Goal: Task Accomplishment & Management: Use online tool/utility

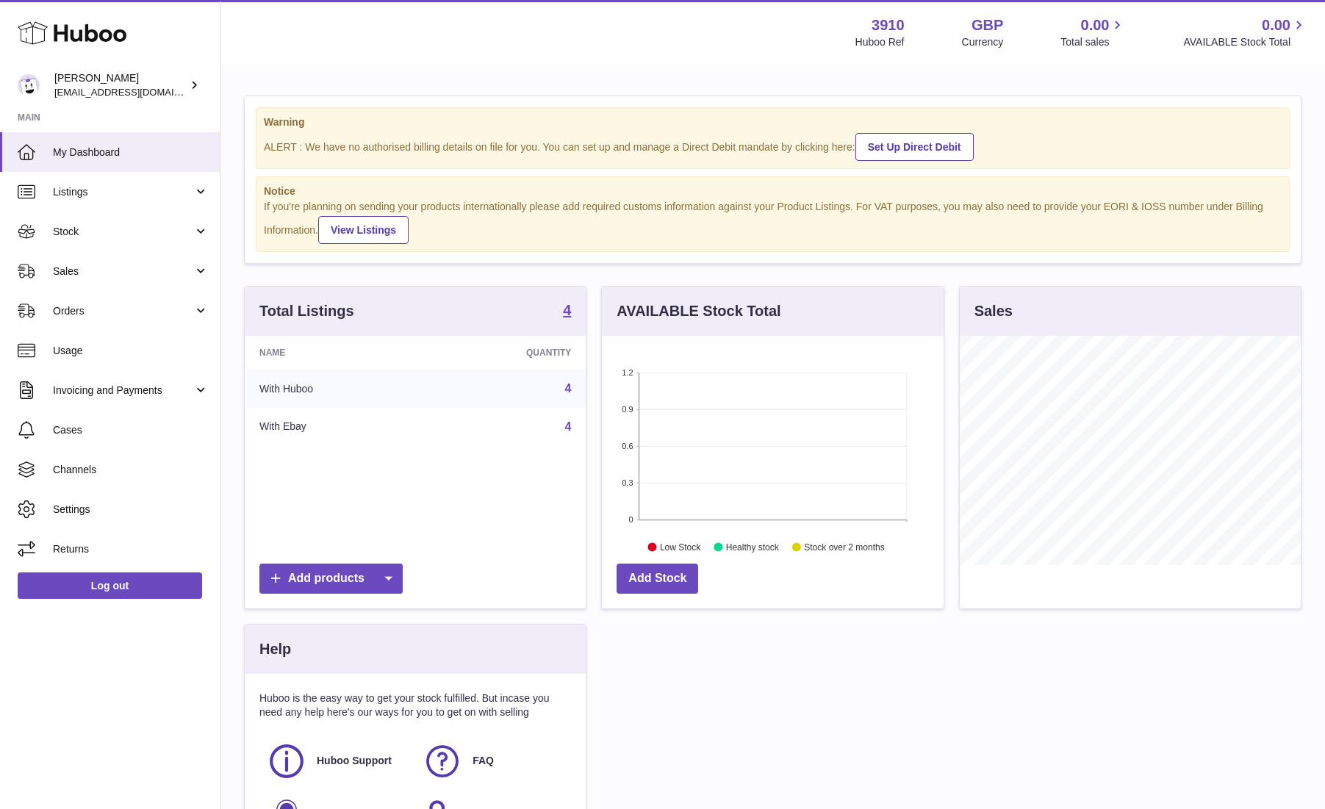
scroll to position [229, 341]
click at [115, 223] on link "Stock" at bounding box center [110, 232] width 220 height 40
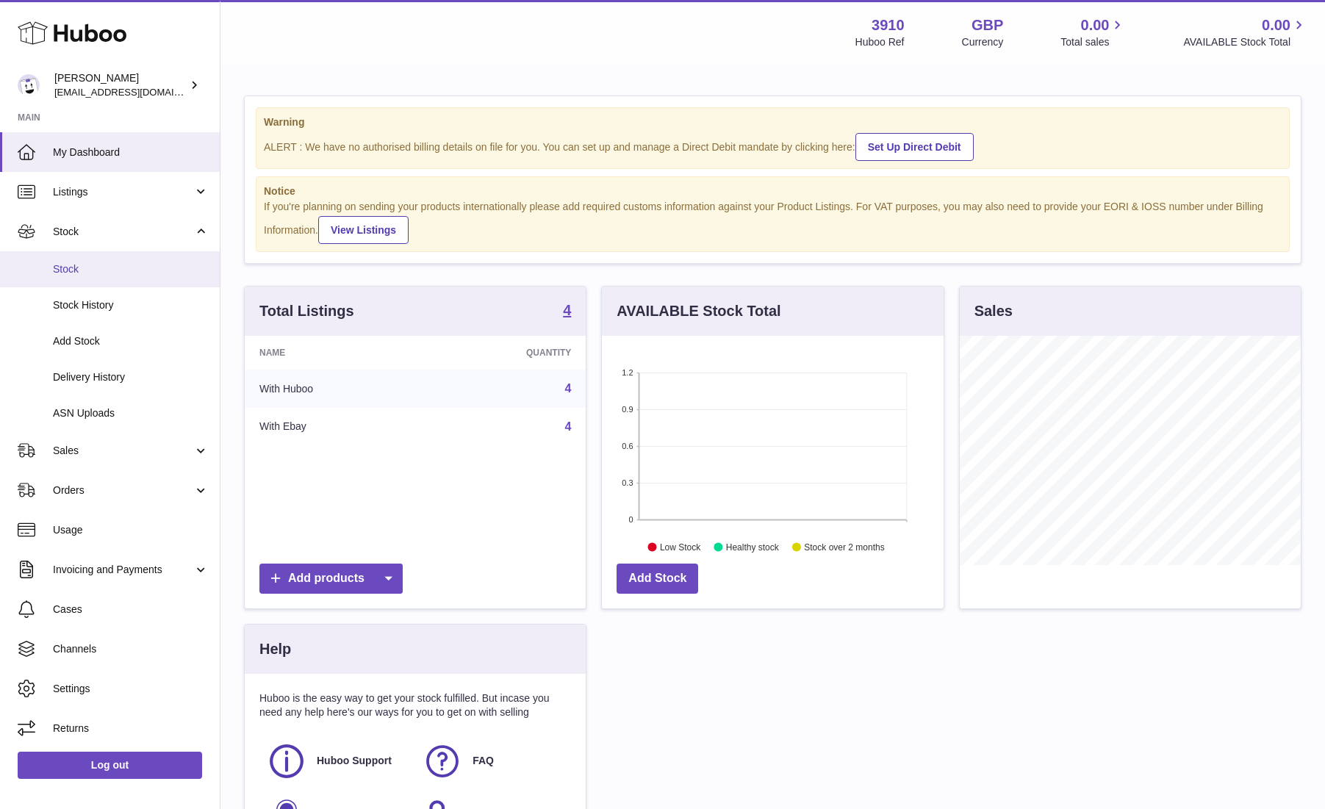
click at [104, 265] on span "Stock" at bounding box center [131, 269] width 156 height 14
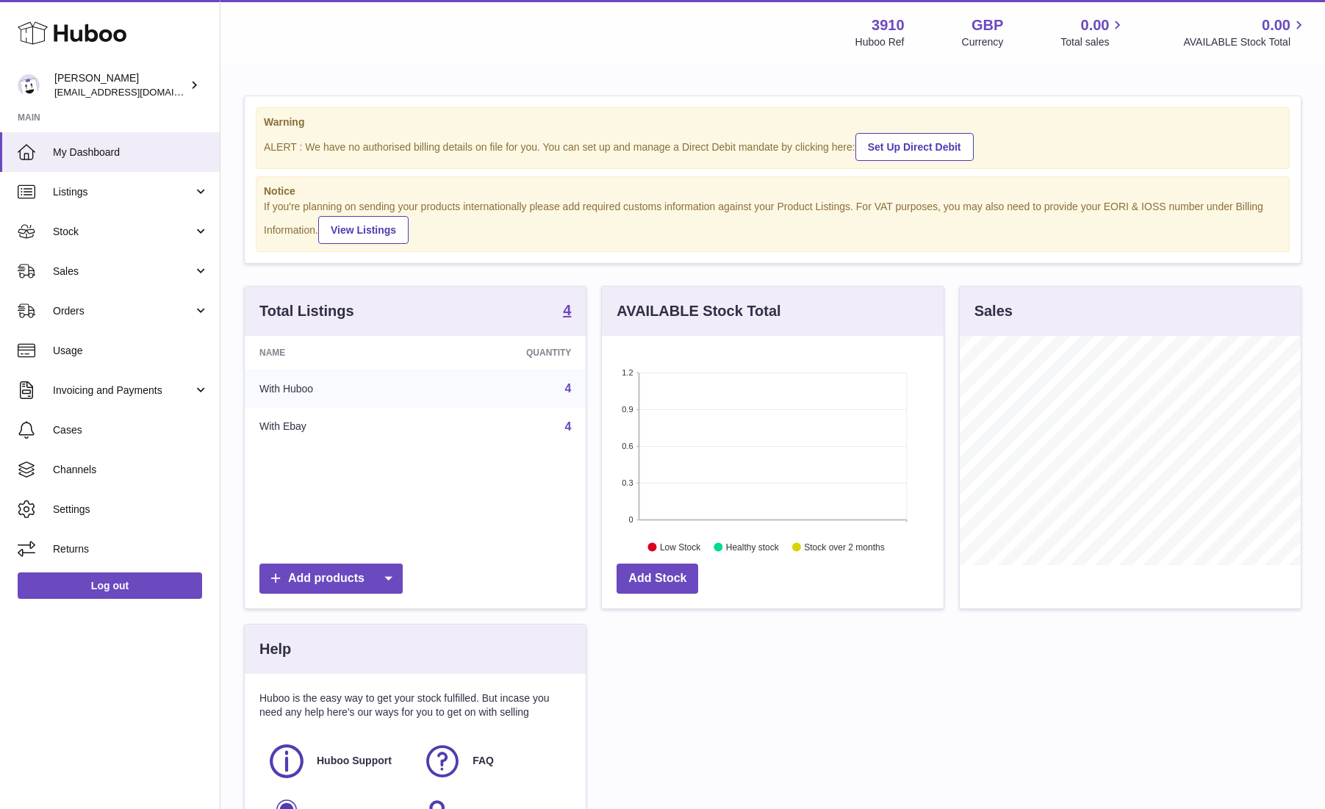
scroll to position [229, 341]
click at [97, 185] on span "Listings" at bounding box center [123, 192] width 140 height 14
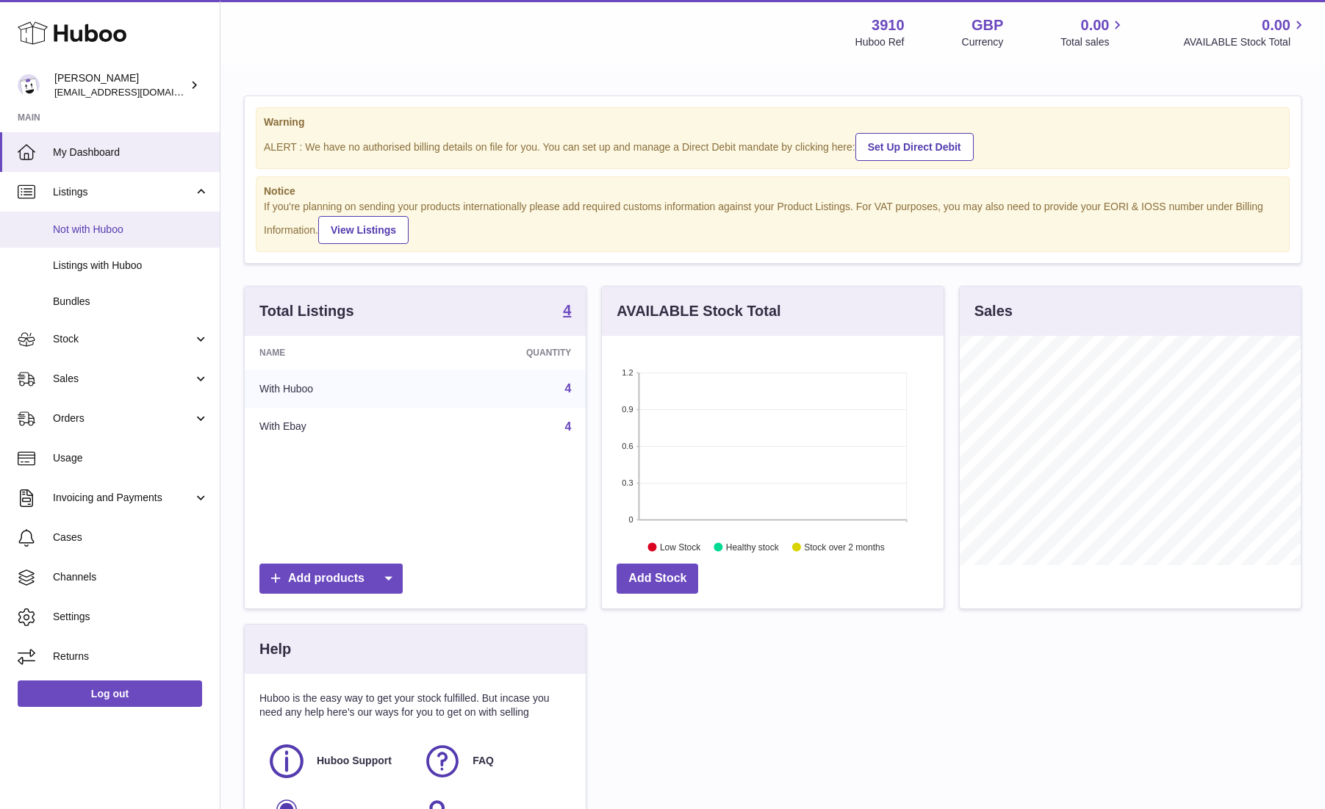
click at [114, 230] on span "Not with Huboo" at bounding box center [131, 230] width 156 height 14
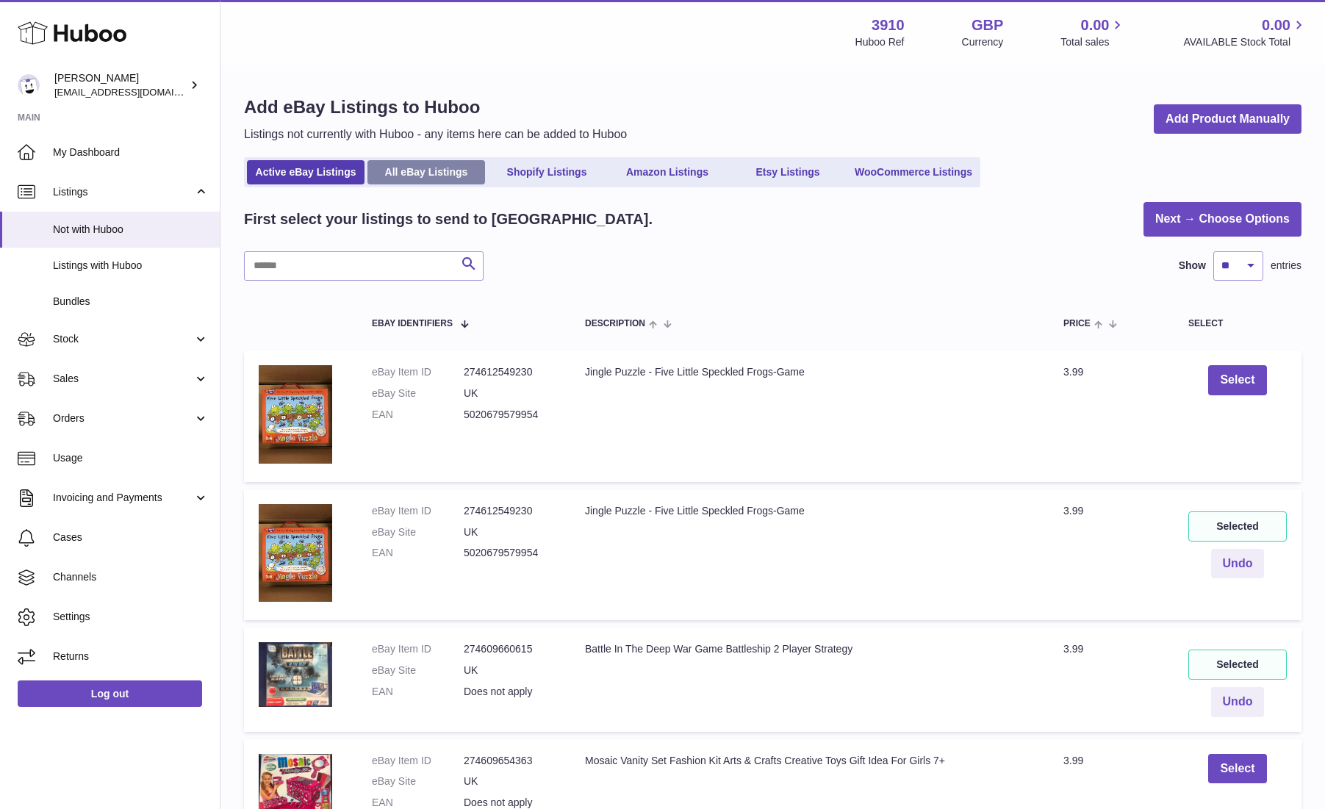
click at [434, 175] on link "All eBay Listings" at bounding box center [426, 172] width 118 height 24
drag, startPoint x: 630, startPoint y: 392, endPoint x: 577, endPoint y: 392, distance: 52.9
click at [631, 392] on td "Description Jingle Puzzle - Five Little Speckled Frogs-Game" at bounding box center [809, 416] width 478 height 131
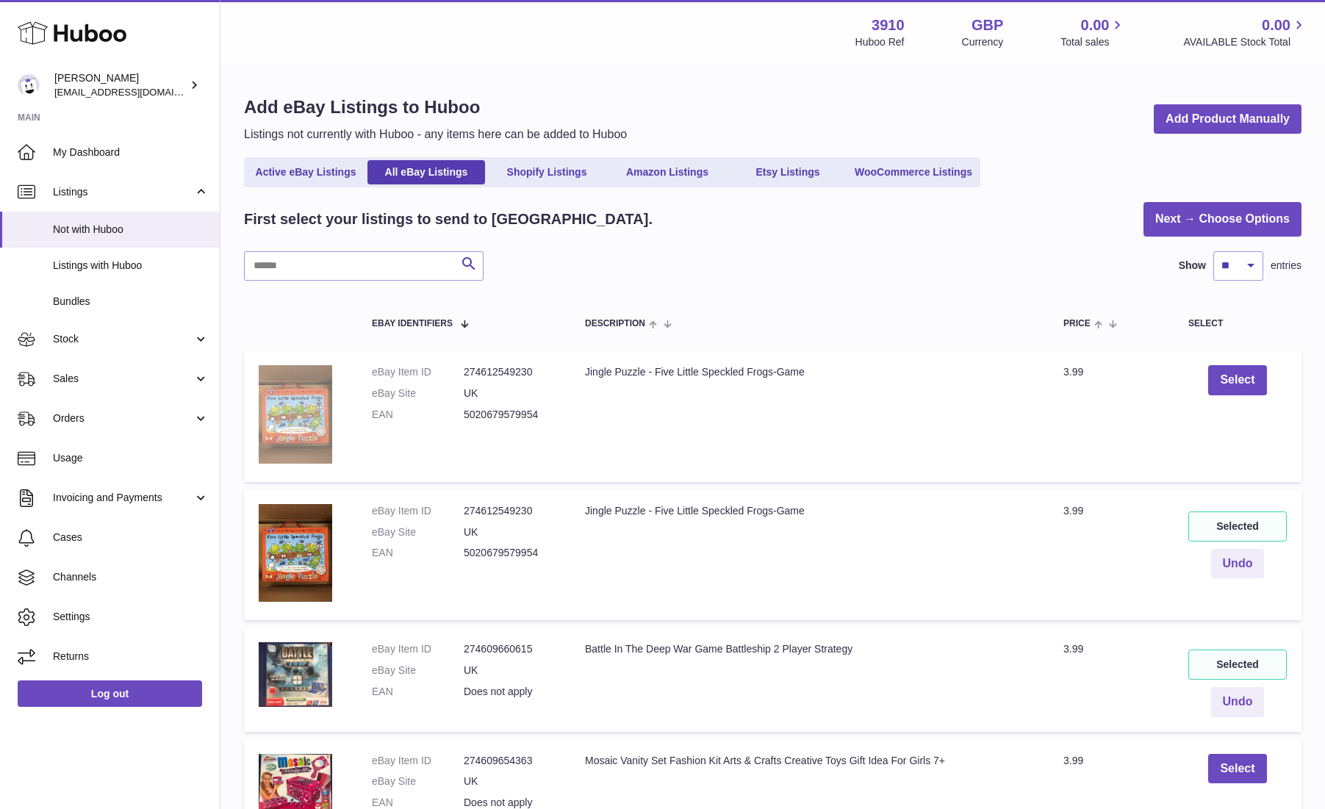
click at [287, 402] on img at bounding box center [295, 414] width 73 height 98
click at [1243, 379] on button "Select" at bounding box center [1237, 380] width 58 height 30
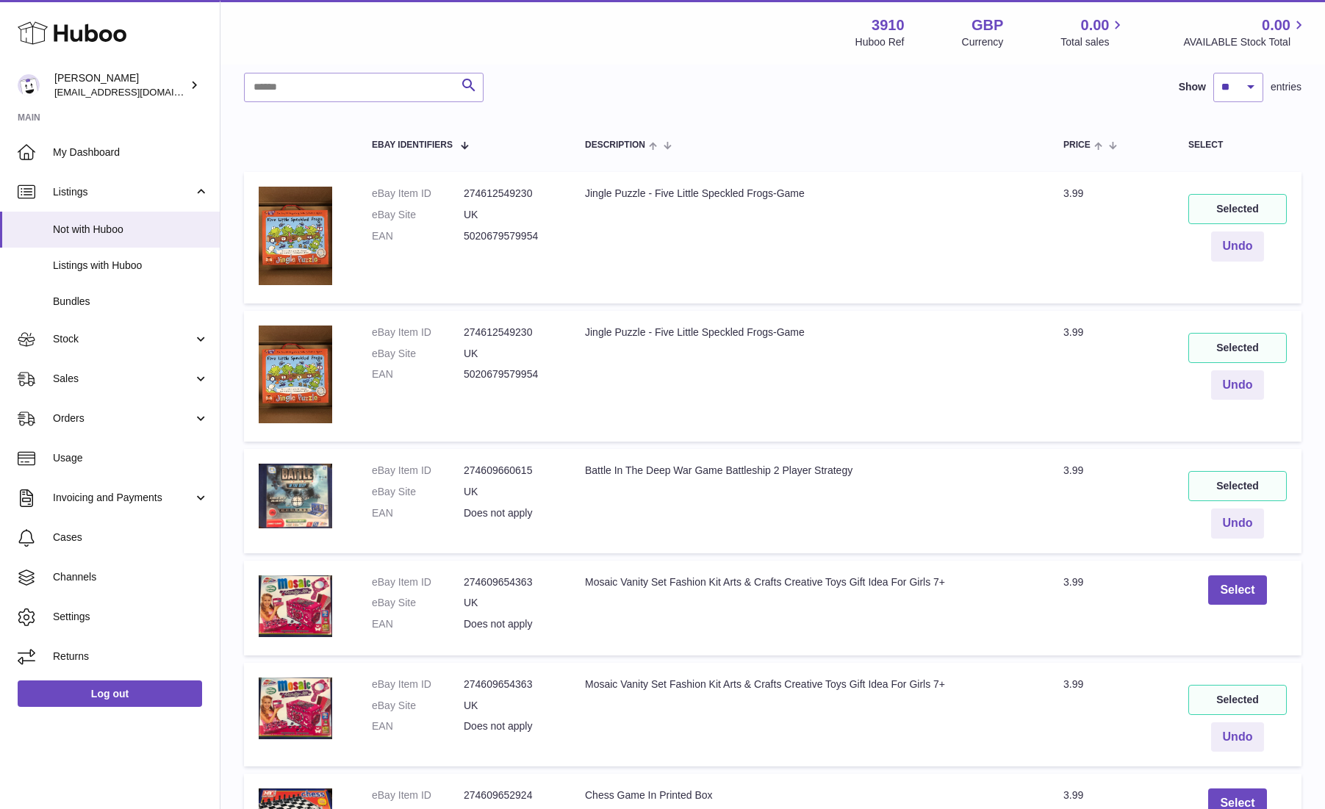
scroll to position [170, 0]
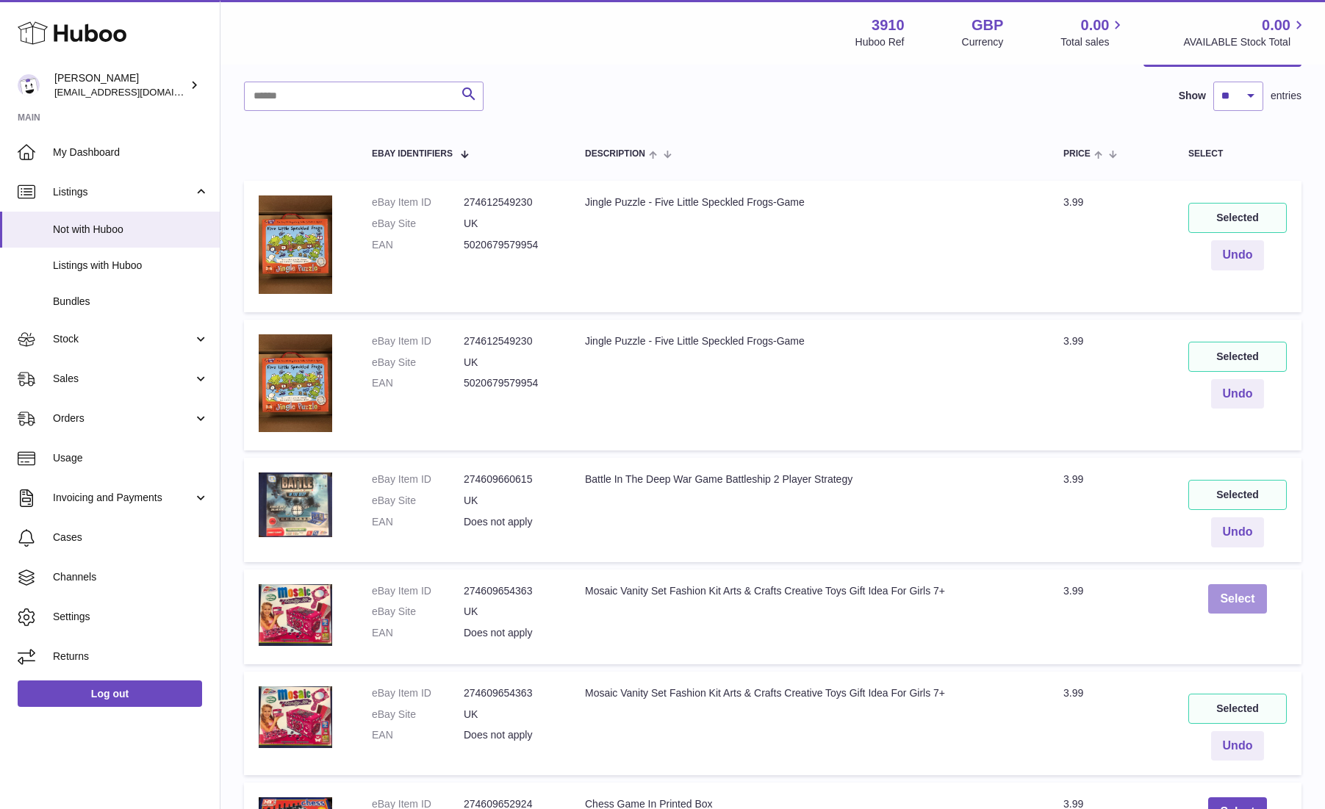
click at [1236, 604] on button "Select" at bounding box center [1237, 599] width 58 height 30
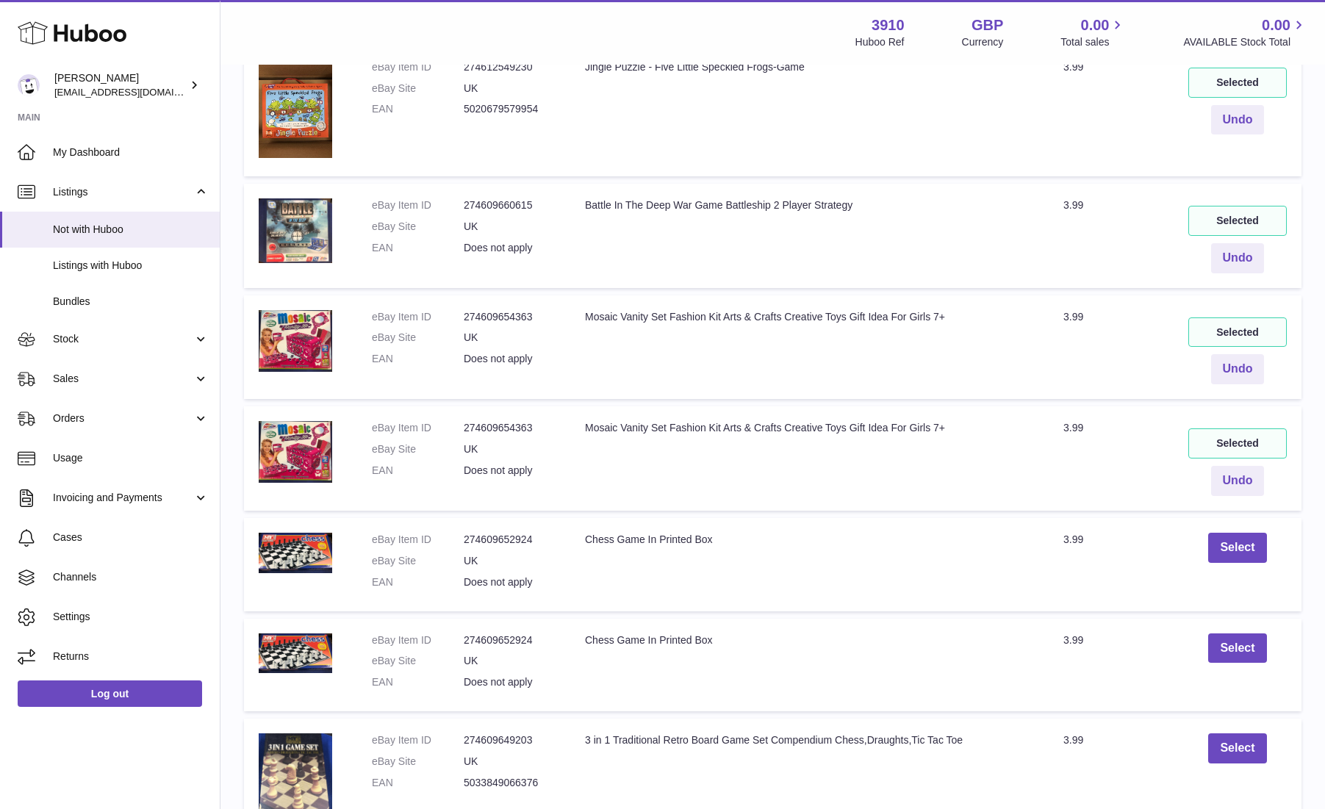
scroll to position [443, 0]
drag, startPoint x: 456, startPoint y: 448, endPoint x: 464, endPoint y: 429, distance: 20.4
click at [453, 446] on dl "eBay Item ID 274609654363 eBay Site UK EAN Does not apply" at bounding box center [464, 454] width 184 height 64
drag, startPoint x: 476, startPoint y: 337, endPoint x: 492, endPoint y: 238, distance: 100.4
click at [451, 334] on dl "eBay Item ID 274609654363 eBay Site UK EAN Does not apply" at bounding box center [464, 343] width 184 height 64
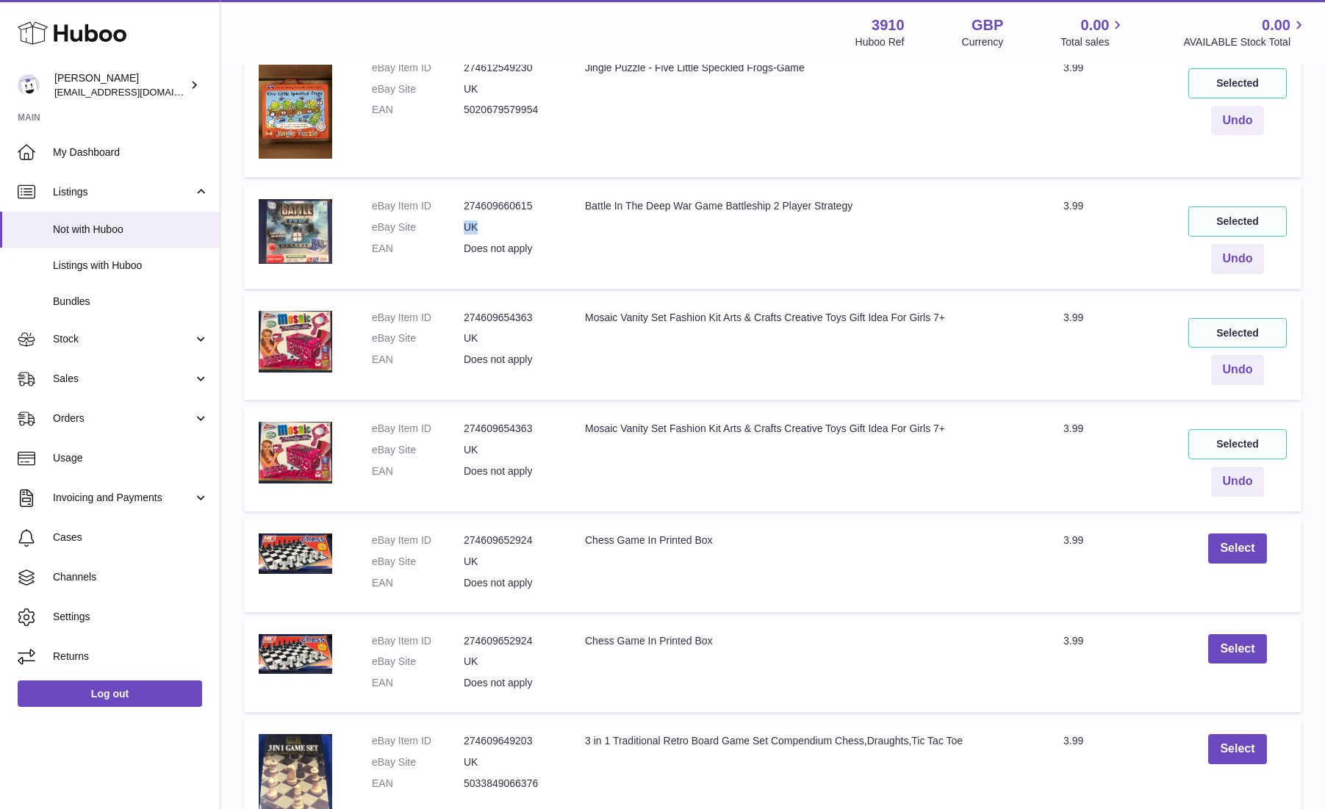
click at [449, 222] on dl "eBay Item ID 274609660615 eBay Site UK EAN Does not apply" at bounding box center [464, 231] width 184 height 64
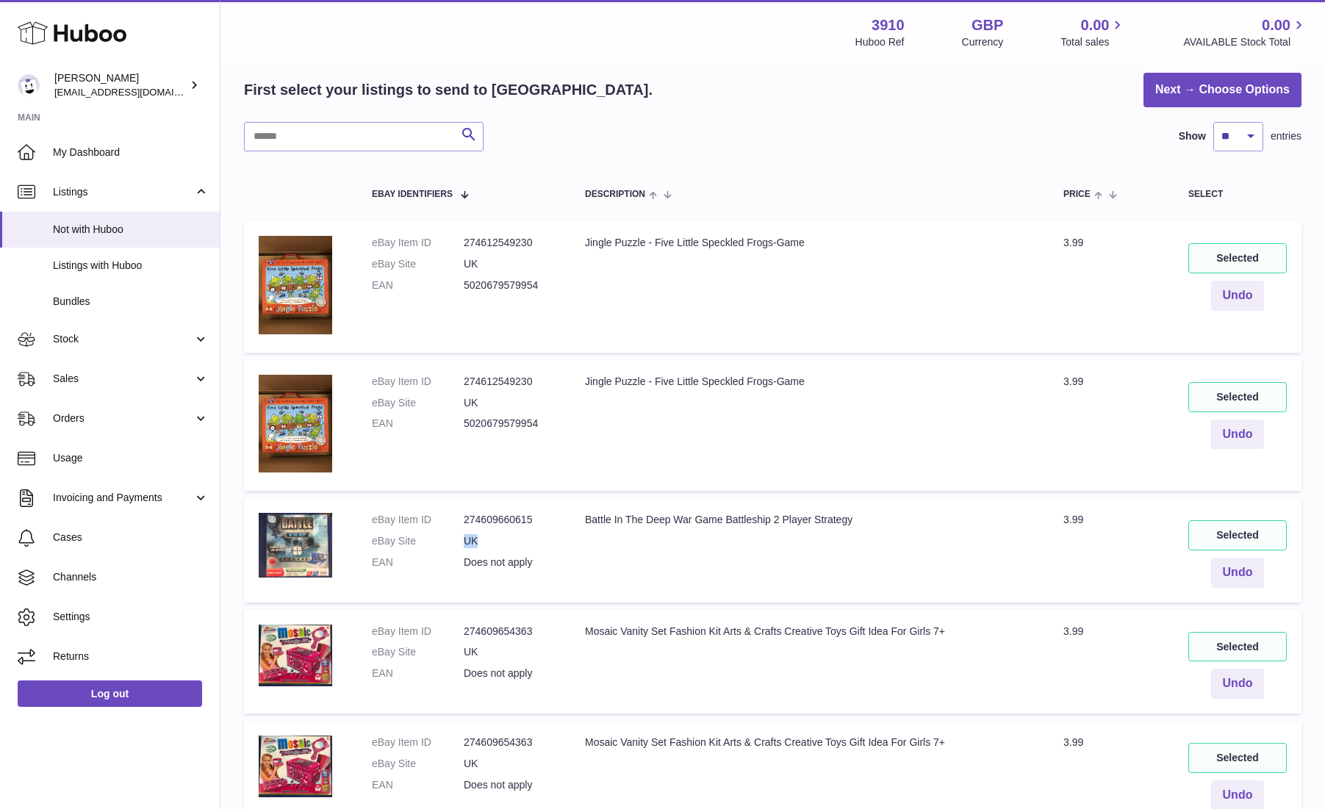
scroll to position [0, 0]
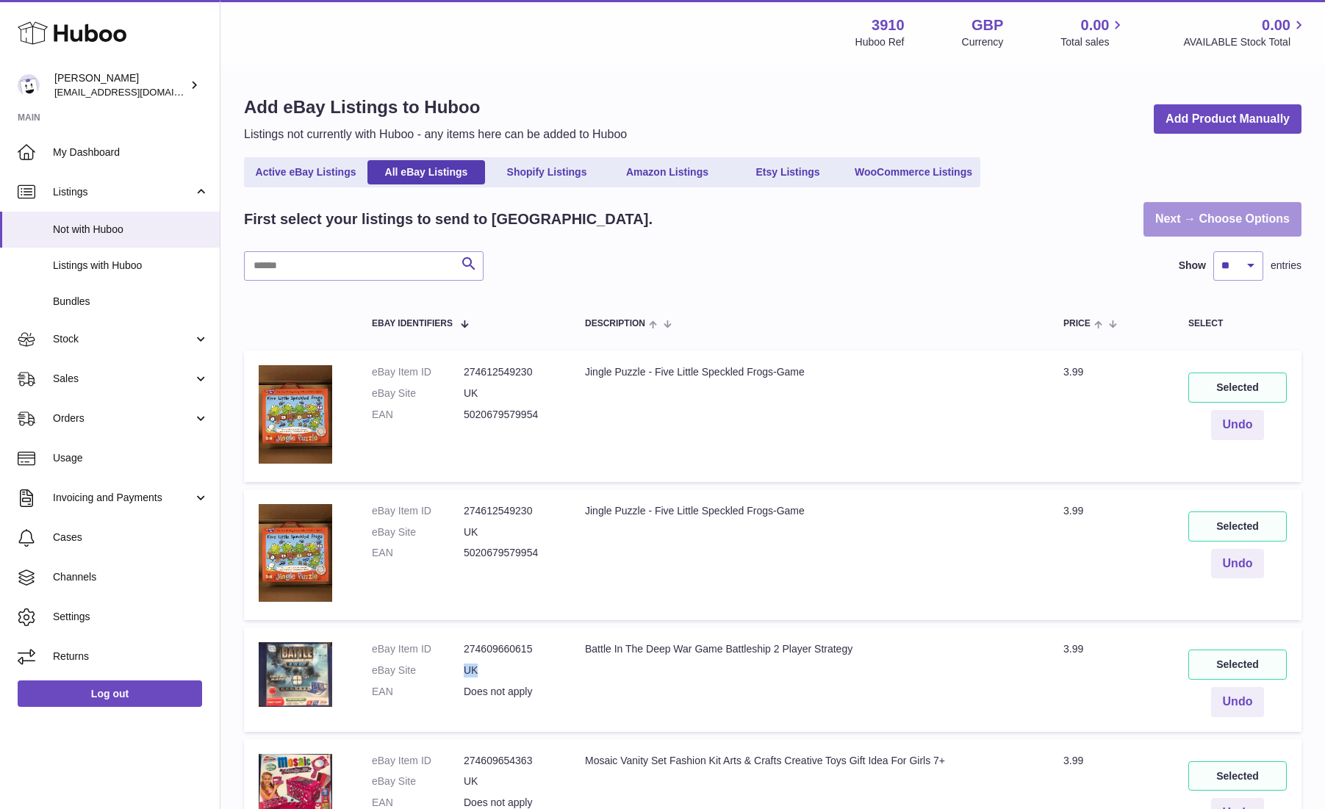
click at [1203, 215] on link "Next → Choose Options" at bounding box center [1223, 219] width 158 height 35
drag, startPoint x: 482, startPoint y: 388, endPoint x: 453, endPoint y: 388, distance: 29.4
click at [453, 388] on dl "eBay Item ID 274612549230 eBay Site UK EAN 5020679579954" at bounding box center [464, 397] width 184 height 64
drag, startPoint x: 1072, startPoint y: 370, endPoint x: 970, endPoint y: 378, distance: 102.4
click at [1044, 370] on tr "eBay Item ID 274612549230 eBay Site UK EAN 5020679579954 Description Jingle Puz…" at bounding box center [773, 416] width 1058 height 131
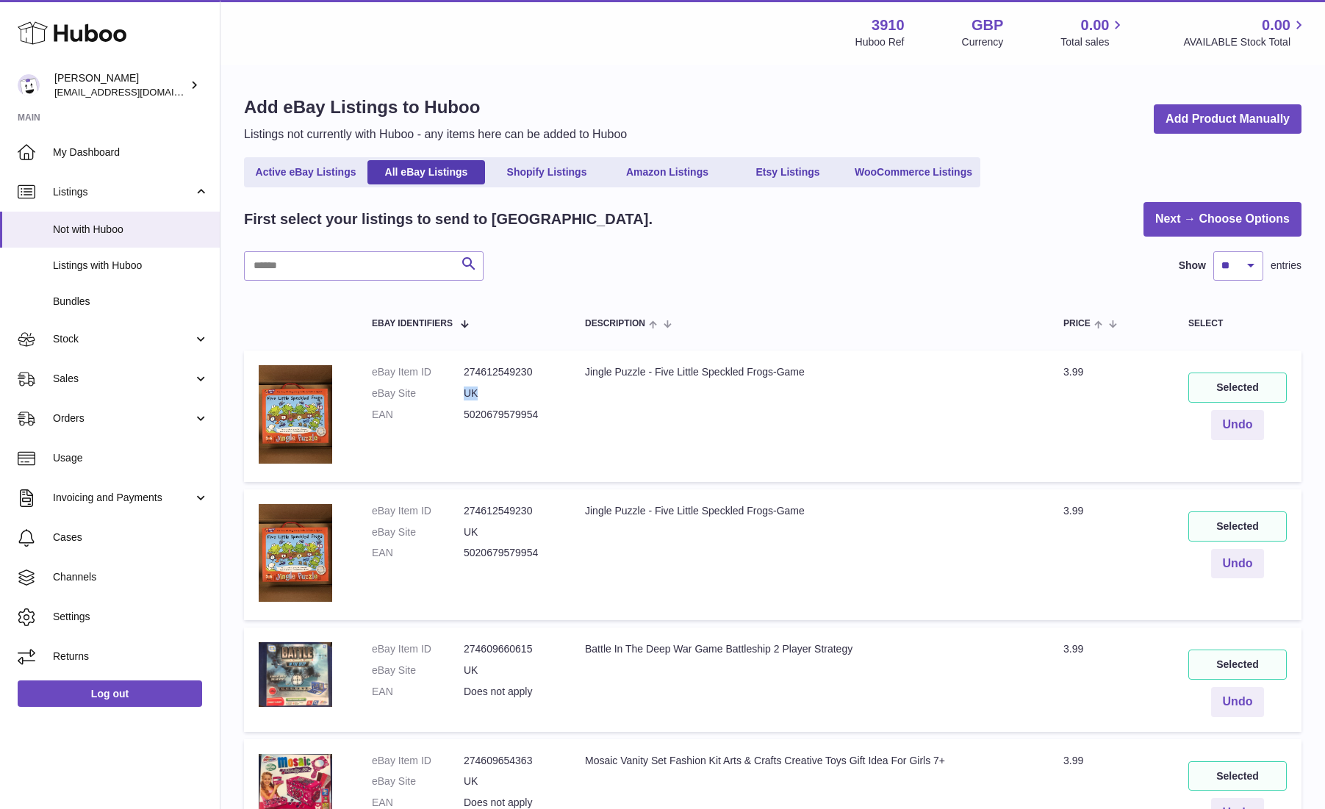
drag, startPoint x: 463, startPoint y: 392, endPoint x: 528, endPoint y: 390, distance: 65.5
click at [499, 389] on dl "eBay Item ID 274612549230 eBay Site UK EAN 5020679579954" at bounding box center [464, 397] width 184 height 64
drag, startPoint x: 1059, startPoint y: 371, endPoint x: 1083, endPoint y: 378, distance: 24.6
click at [1102, 372] on td "Price 3.99" at bounding box center [1111, 416] width 125 height 131
click at [1083, 378] on td "Price 3.99" at bounding box center [1111, 416] width 125 height 131
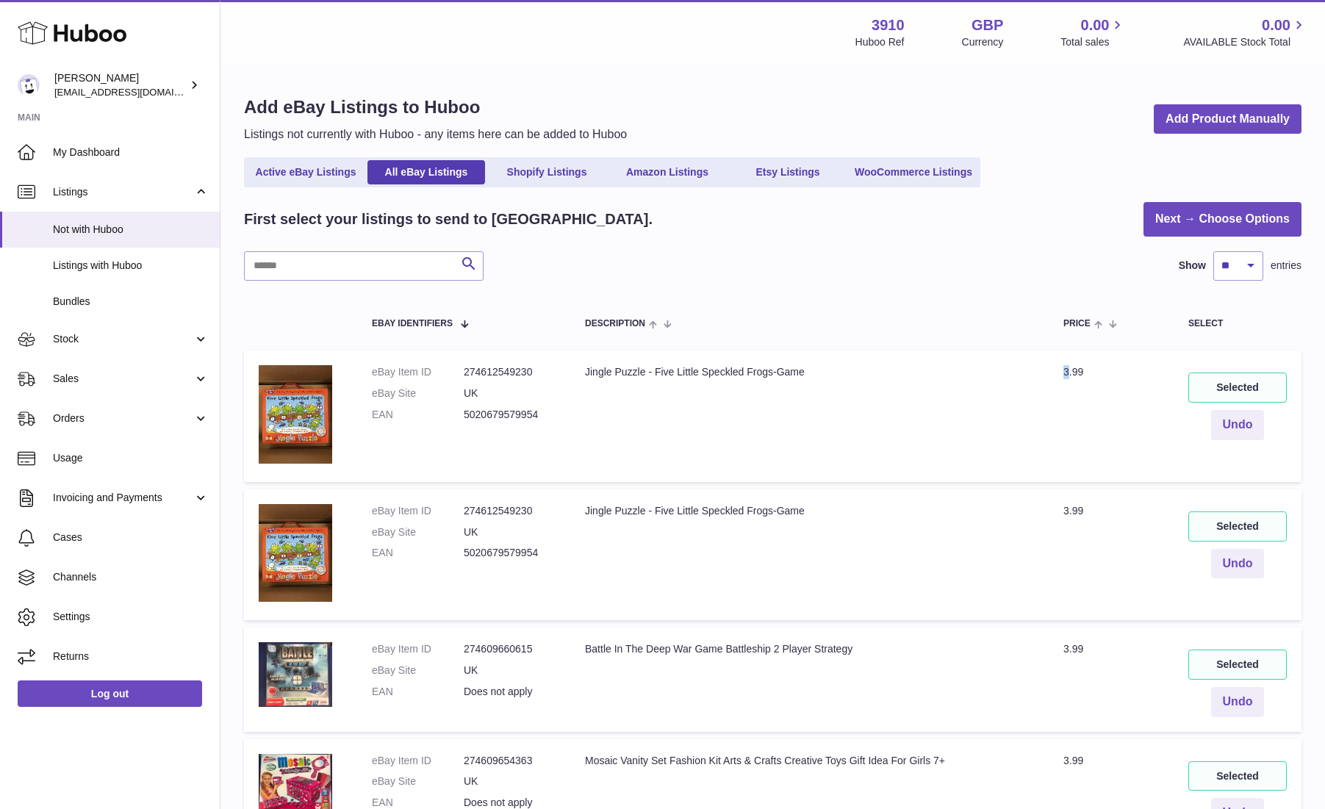
drag, startPoint x: 1070, startPoint y: 369, endPoint x: 1008, endPoint y: 373, distance: 62.6
click at [1038, 370] on tr "eBay Item ID 274612549230 eBay Site UK EAN 5020679579954 Description Jingle Puz…" at bounding box center [773, 416] width 1058 height 131
drag, startPoint x: 1107, startPoint y: 369, endPoint x: 1065, endPoint y: 364, distance: 42.2
click at [1065, 364] on td "Price 3.99" at bounding box center [1111, 416] width 125 height 131
click at [1084, 381] on td "Price 3.99" at bounding box center [1111, 416] width 125 height 131
